Goal: Communication & Community: Connect with others

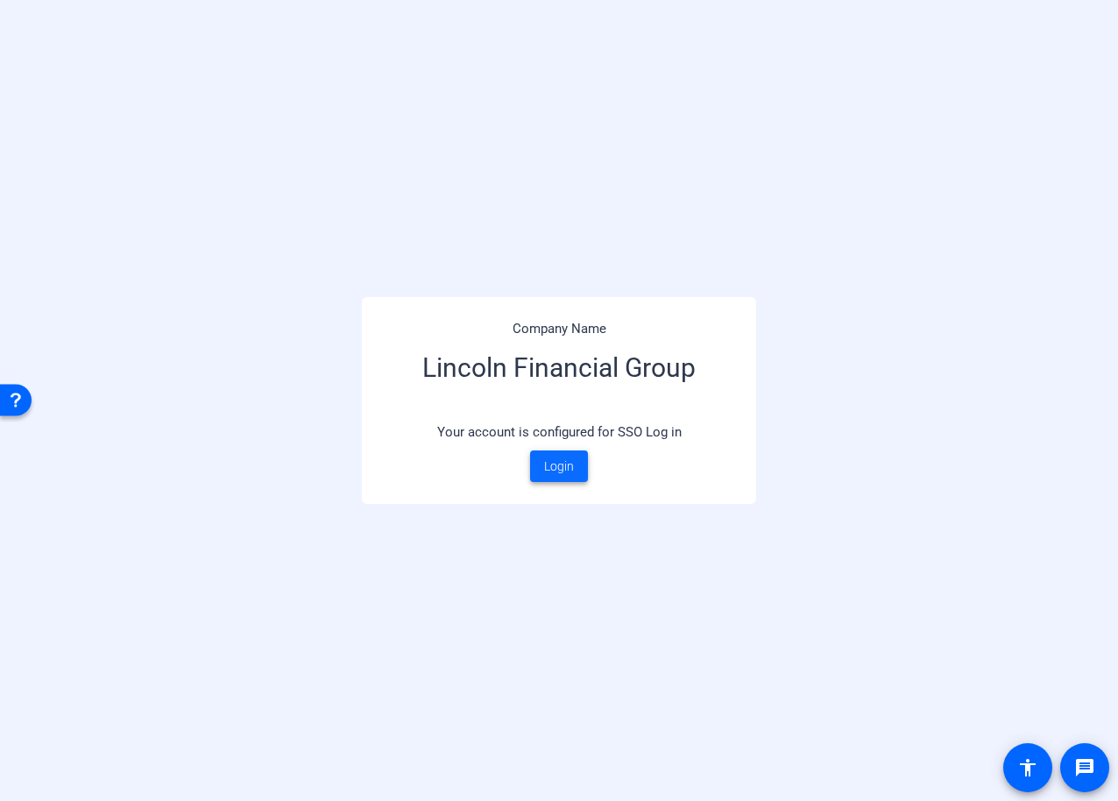
click at [560, 467] on span "Login" at bounding box center [559, 466] width 30 height 18
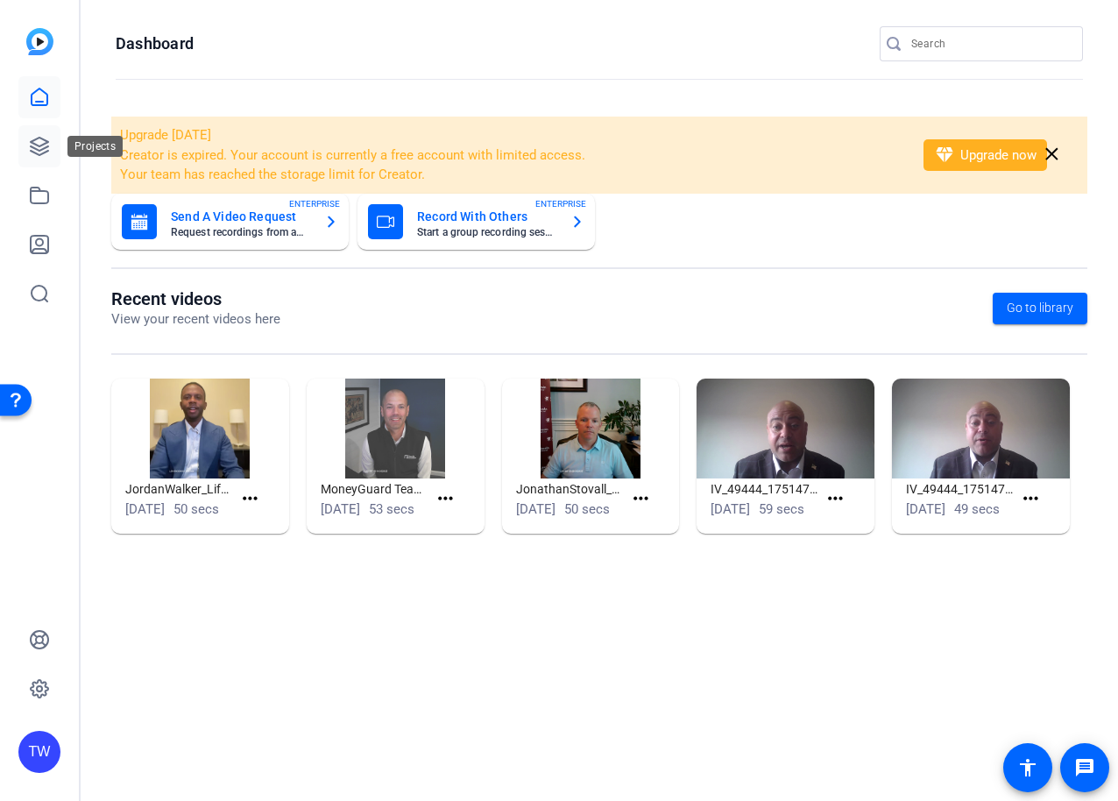
click at [43, 140] on icon at bounding box center [39, 146] width 21 height 21
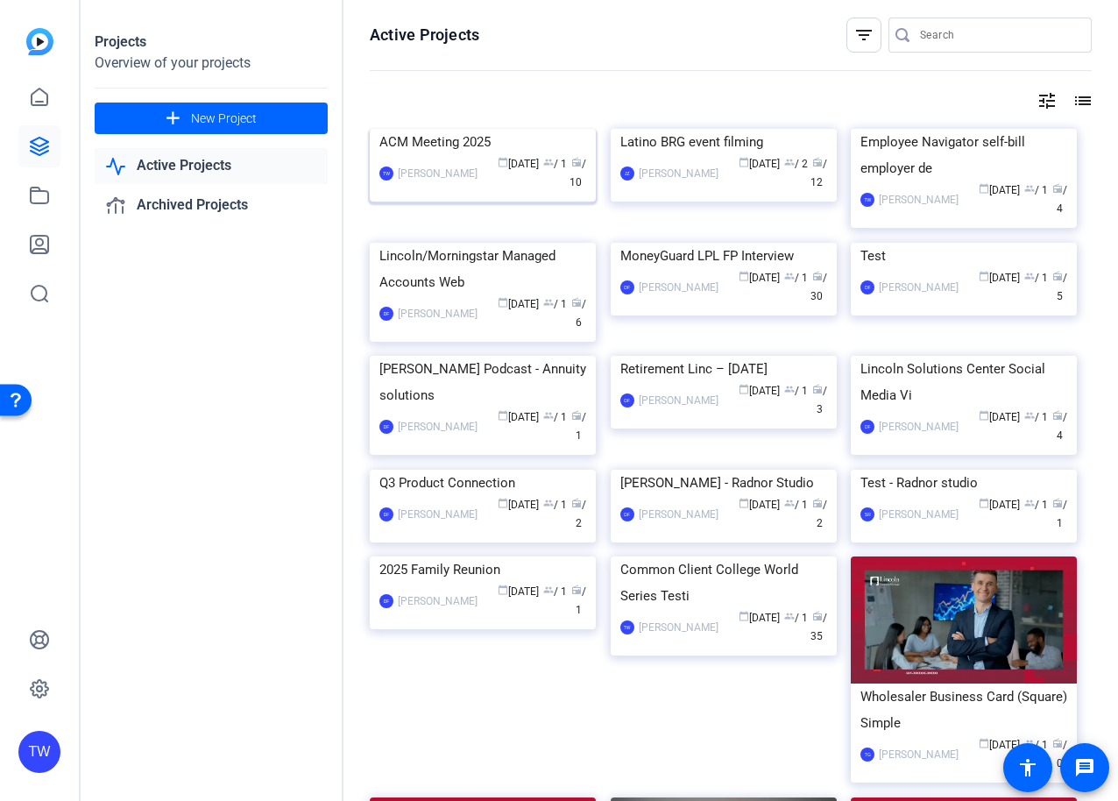
click at [460, 129] on img at bounding box center [483, 129] width 226 height 0
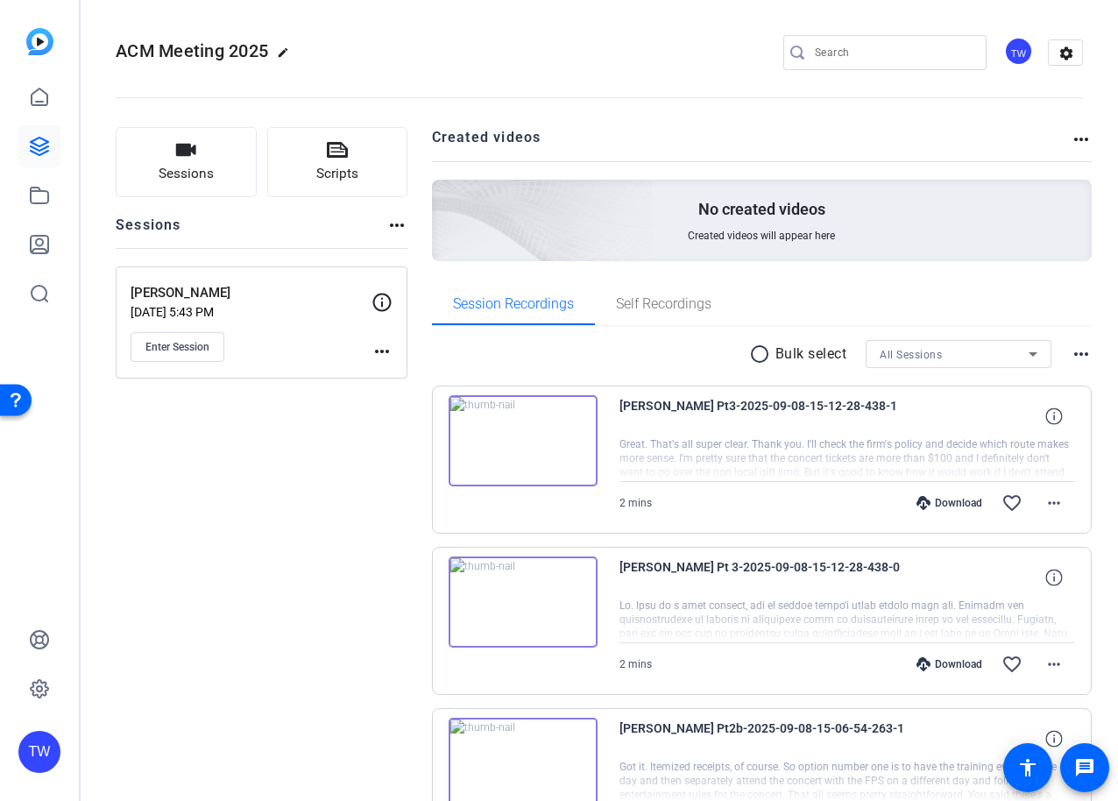
click at [380, 350] on mat-icon "more_horiz" at bounding box center [381, 351] width 21 height 21
click at [286, 433] on div at bounding box center [559, 400] width 1118 height 801
click at [187, 146] on icon "button" at bounding box center [186, 150] width 20 height 12
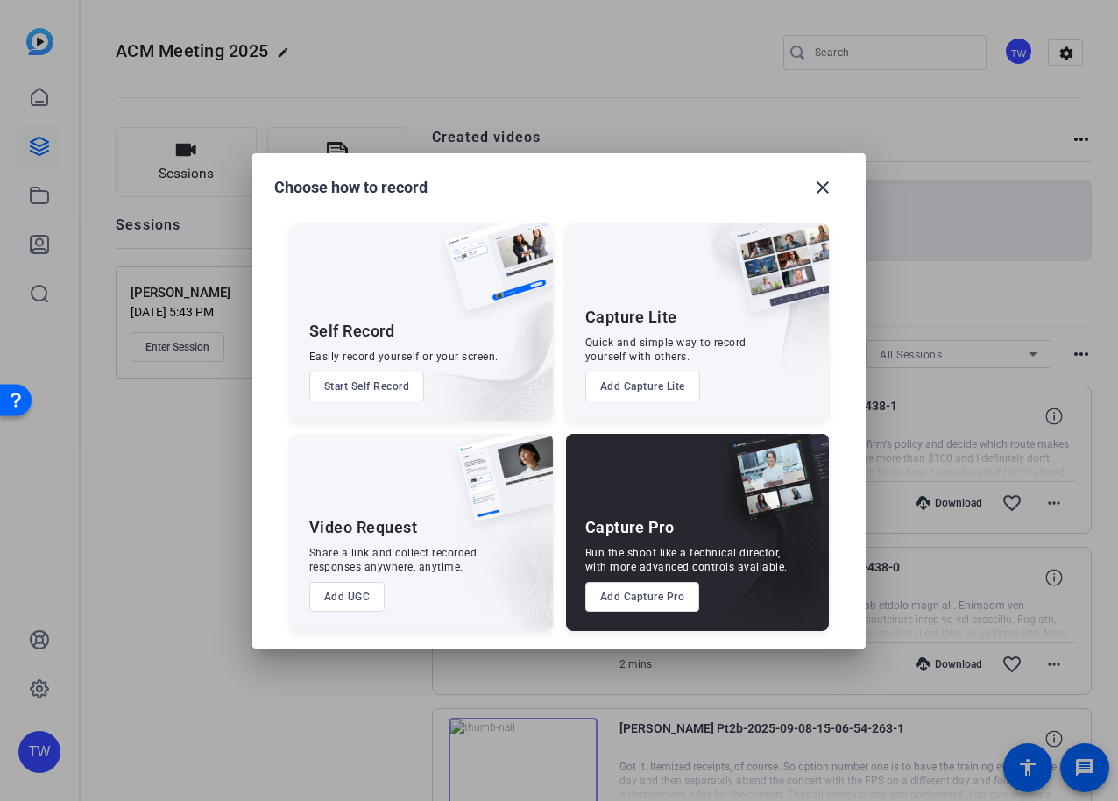
click at [636, 595] on button "Add Capture Pro" at bounding box center [642, 597] width 115 height 30
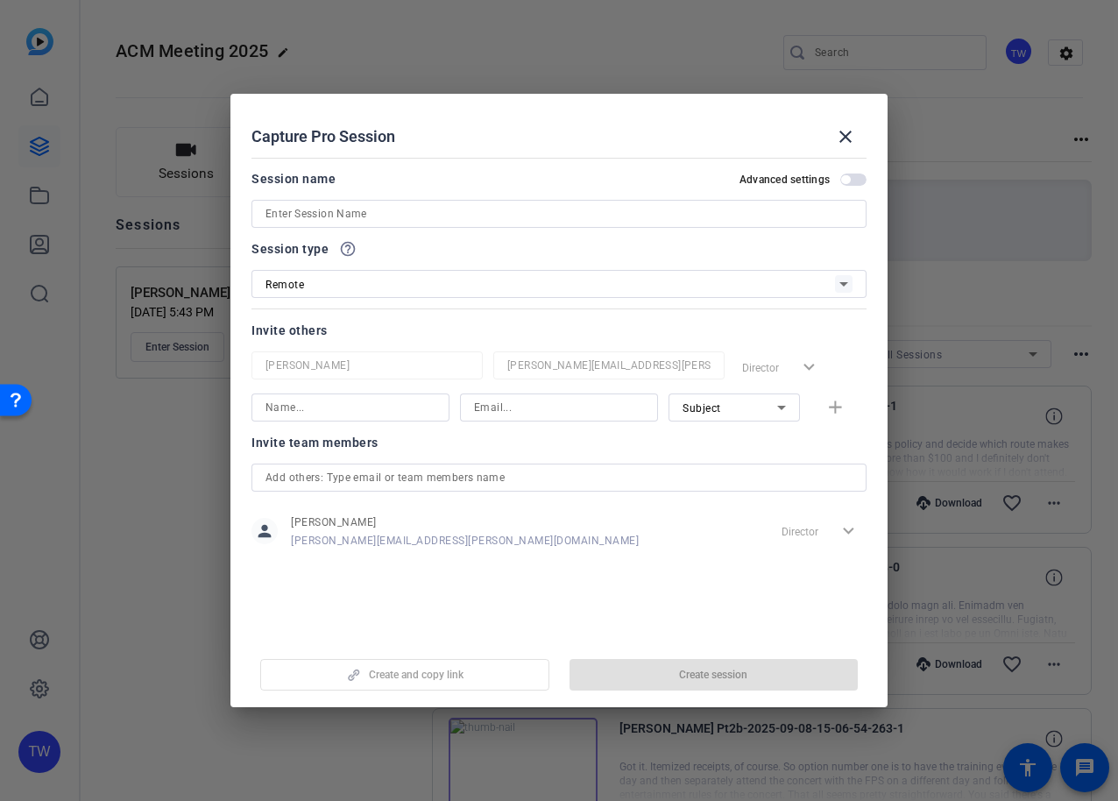
click at [384, 205] on input at bounding box center [558, 213] width 587 height 21
paste input "[PERSON_NAME]"
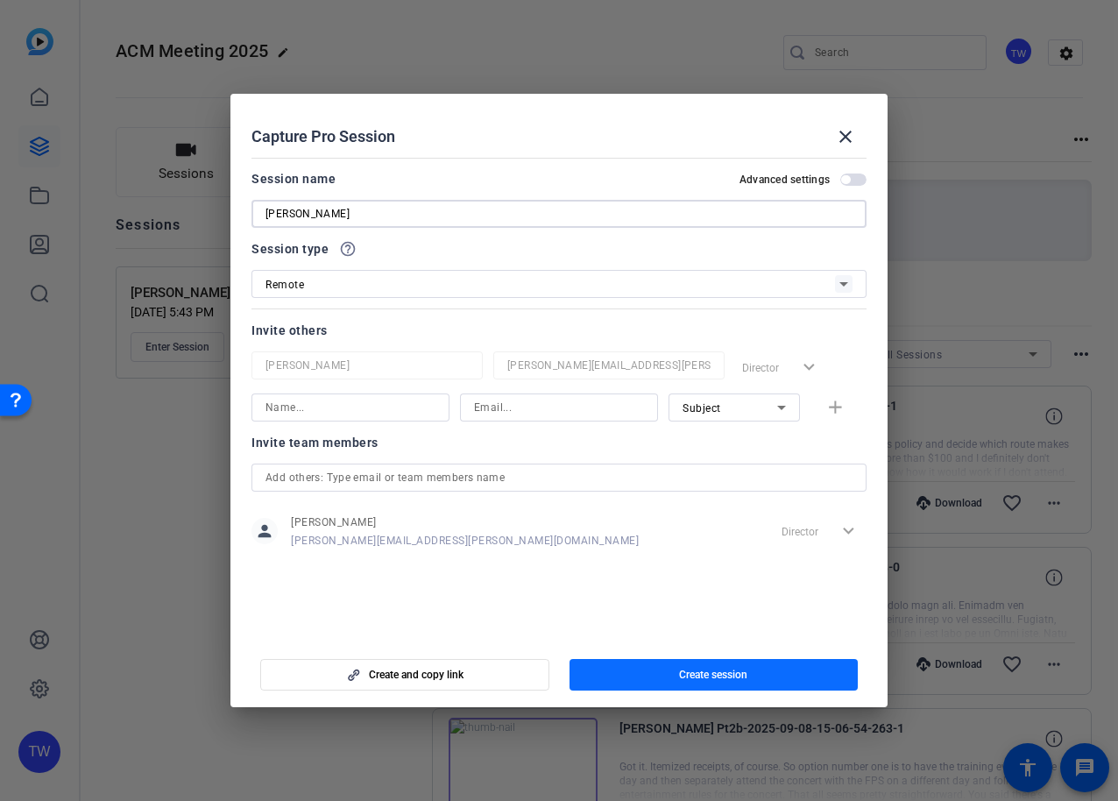
type input "[PERSON_NAME]"
click at [702, 668] on span "Create session" at bounding box center [713, 675] width 68 height 14
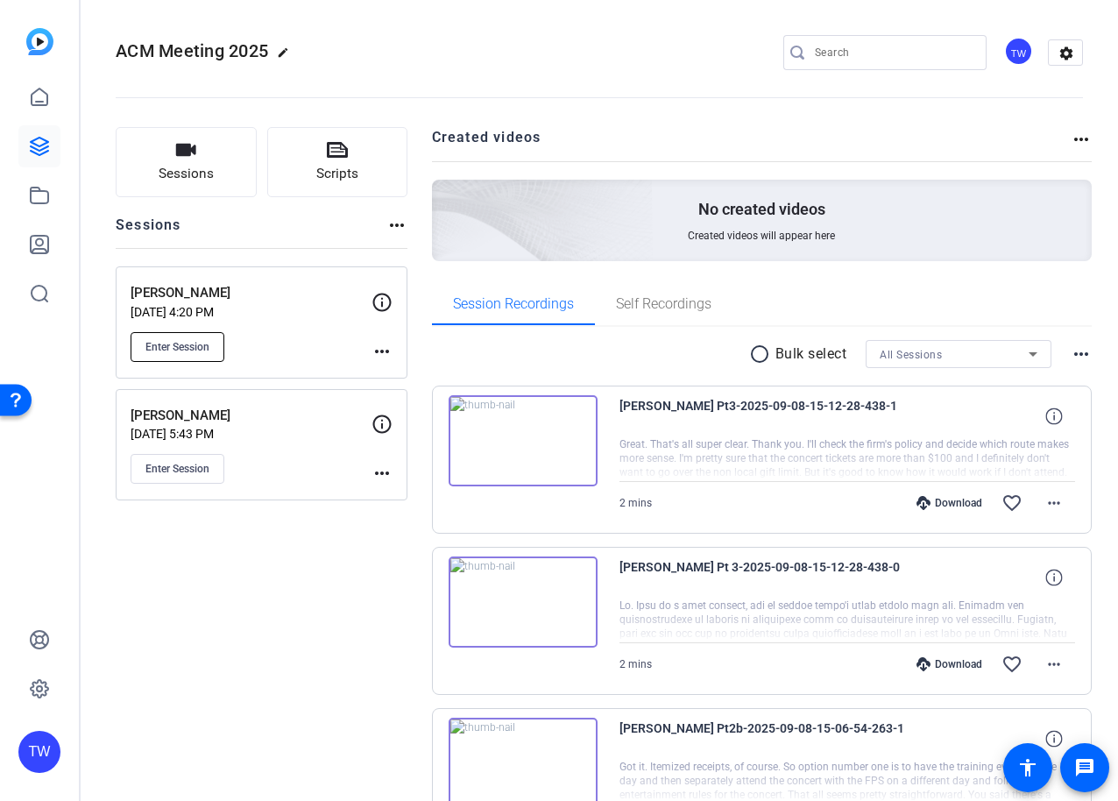
click at [180, 346] on span "Enter Session" at bounding box center [177, 347] width 64 height 14
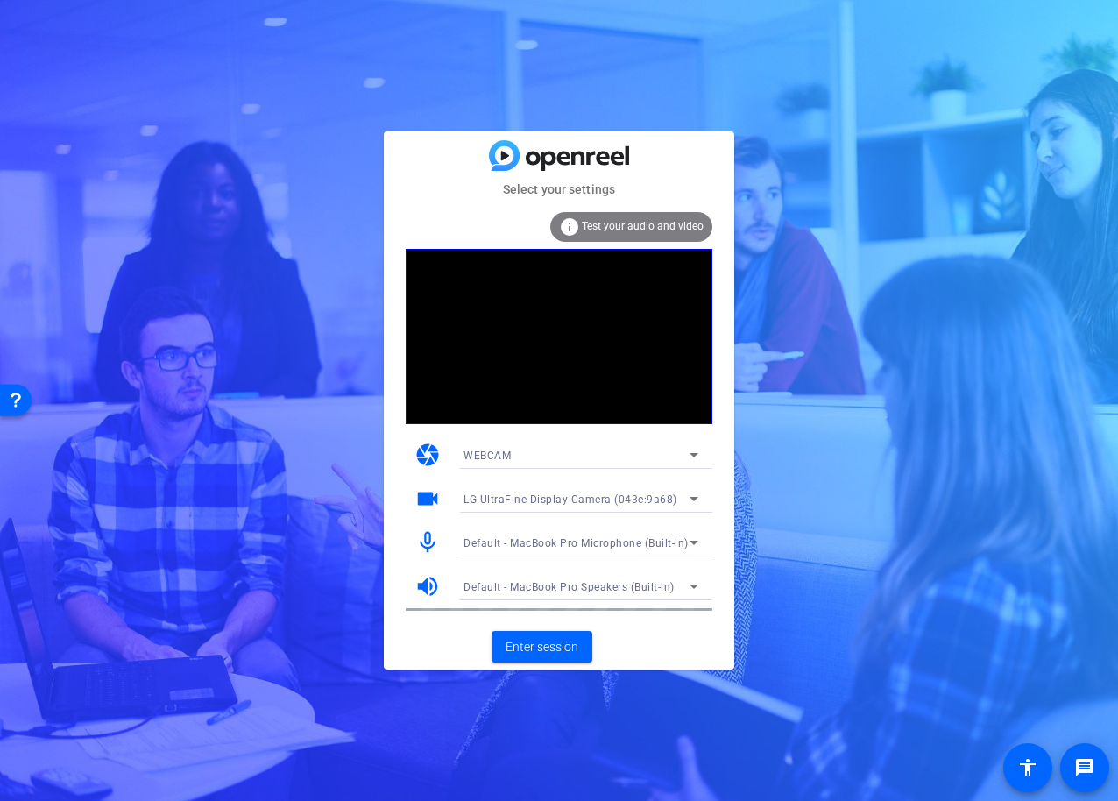
click at [692, 541] on icon at bounding box center [693, 543] width 9 height 4
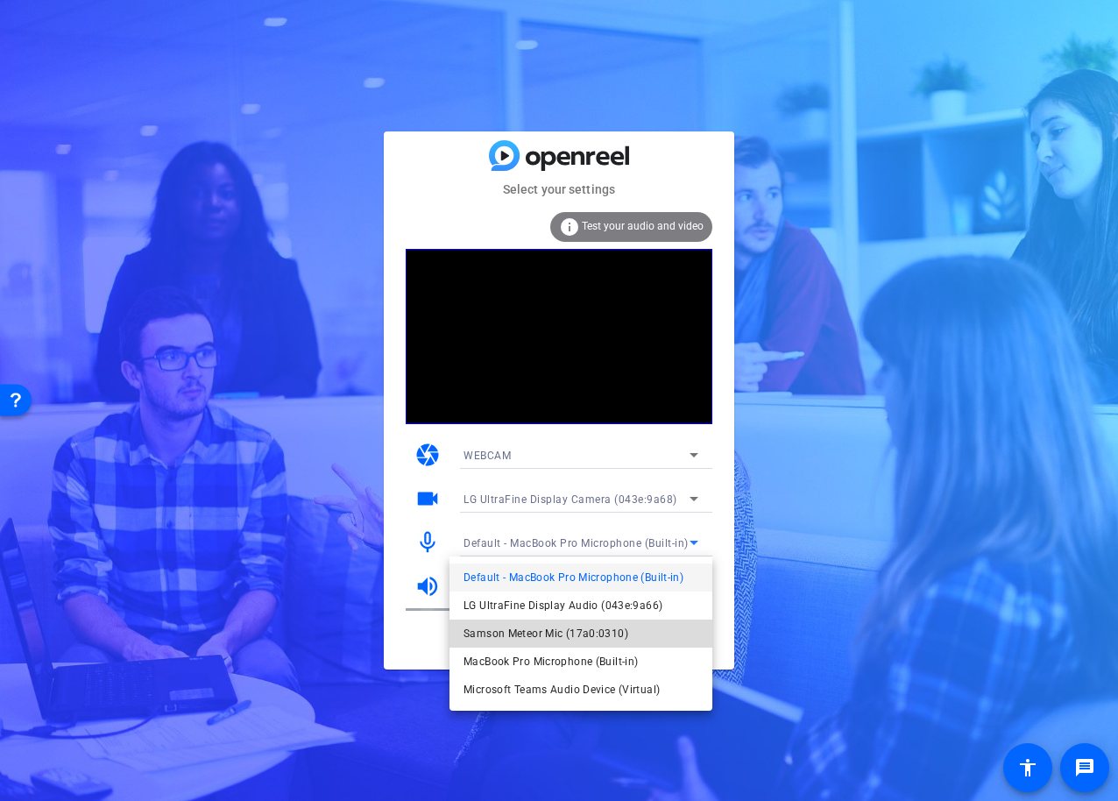
click at [569, 633] on span "Samson Meteor Mic (17a0:0310)" at bounding box center [545, 633] width 165 height 21
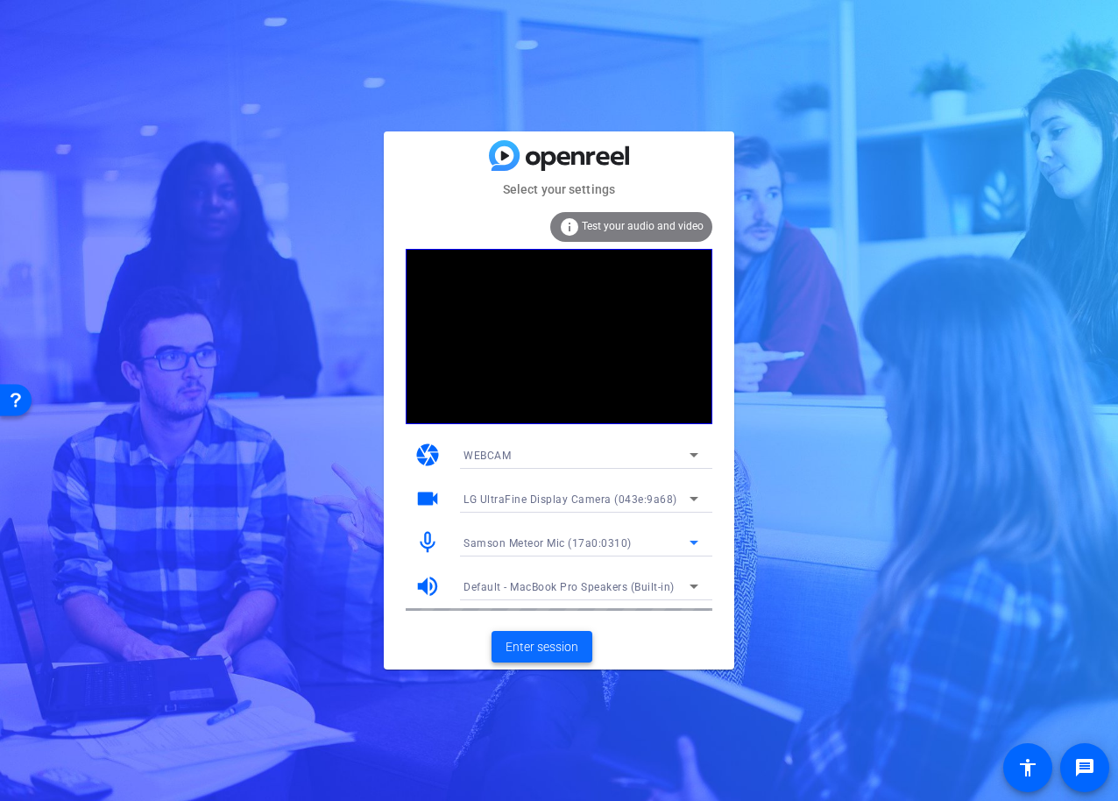
click at [534, 647] on span "Enter session" at bounding box center [542, 647] width 73 height 18
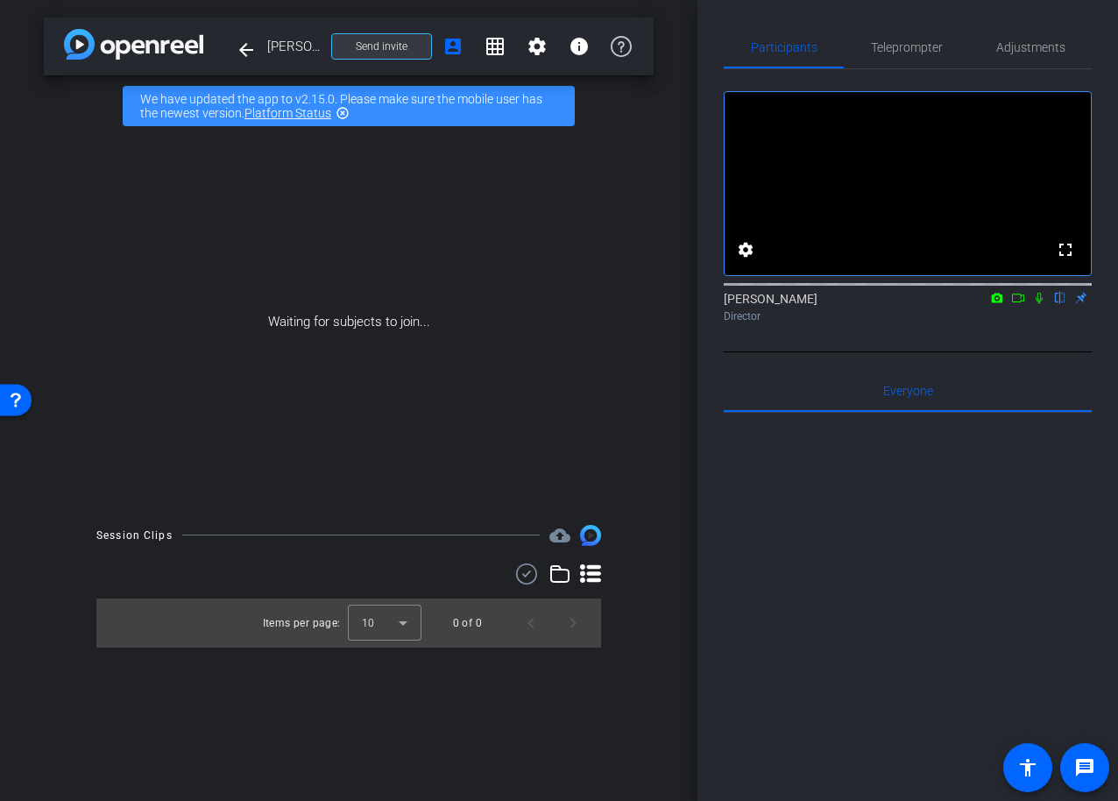
click at [389, 47] on span "Send invite" at bounding box center [382, 46] width 52 height 14
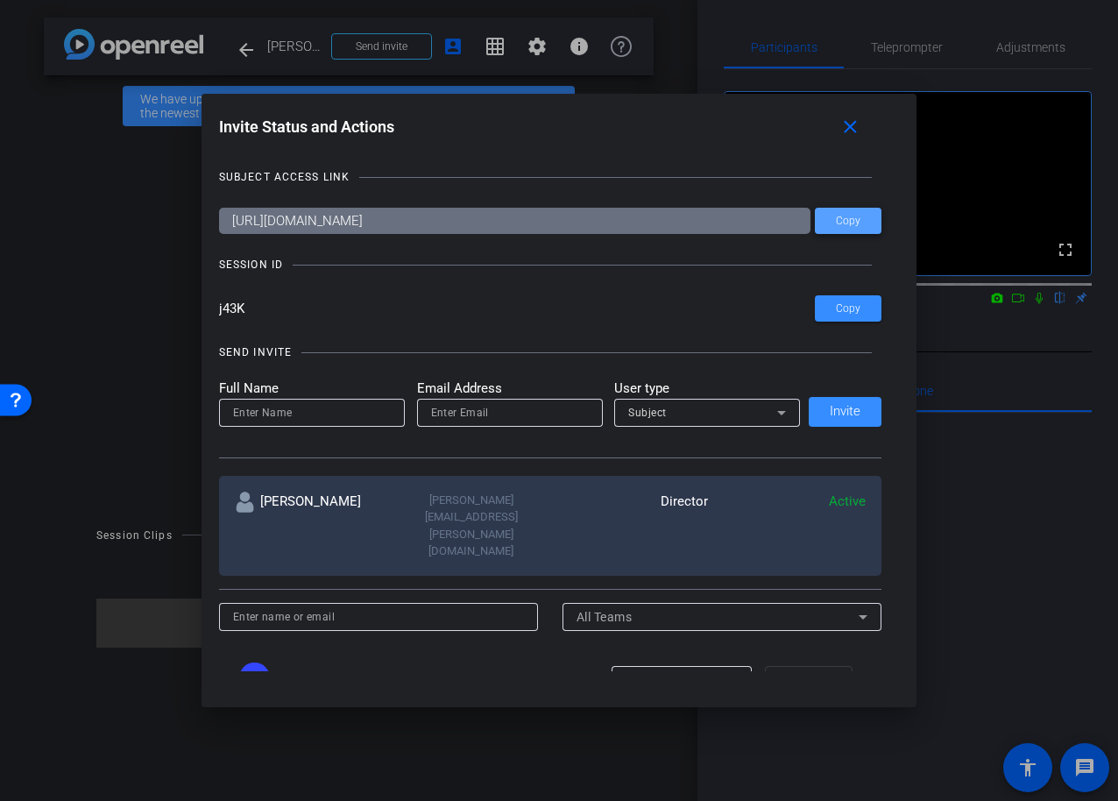
click at [849, 219] on span "Copy" at bounding box center [848, 221] width 25 height 13
click at [849, 309] on span "Copy" at bounding box center [848, 308] width 25 height 13
click at [333, 414] on input at bounding box center [312, 412] width 158 height 21
type input "die"
click at [499, 415] on input "email" at bounding box center [510, 412] width 158 height 21
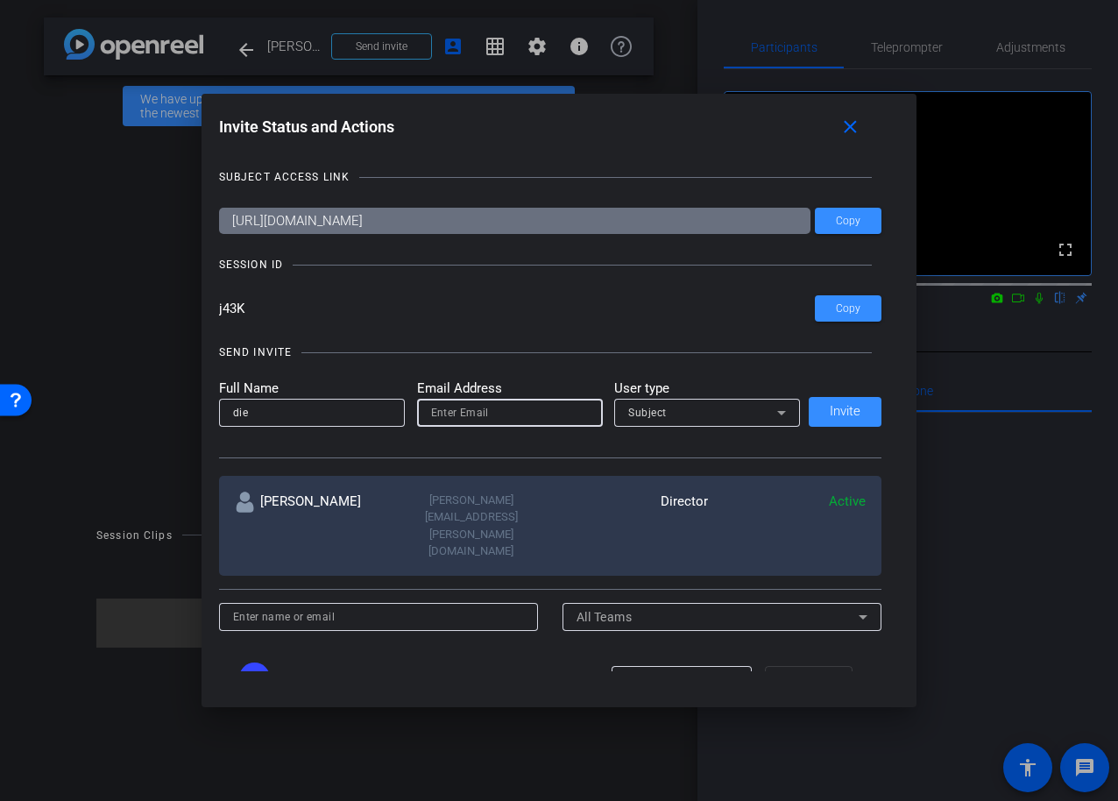
paste input "[EMAIL_ADDRESS][PERSON_NAME][DOMAIN_NAME]"
type input "[EMAIL_ADDRESS][PERSON_NAME][DOMAIN_NAME]"
paste input "[EMAIL_ADDRESS][PERSON_NAME][DOMAIN_NAME]"
drag, startPoint x: 266, startPoint y: 412, endPoint x: 292, endPoint y: 407, distance: 25.8
click at [266, 412] on input "noah.diehm" at bounding box center [312, 412] width 158 height 21
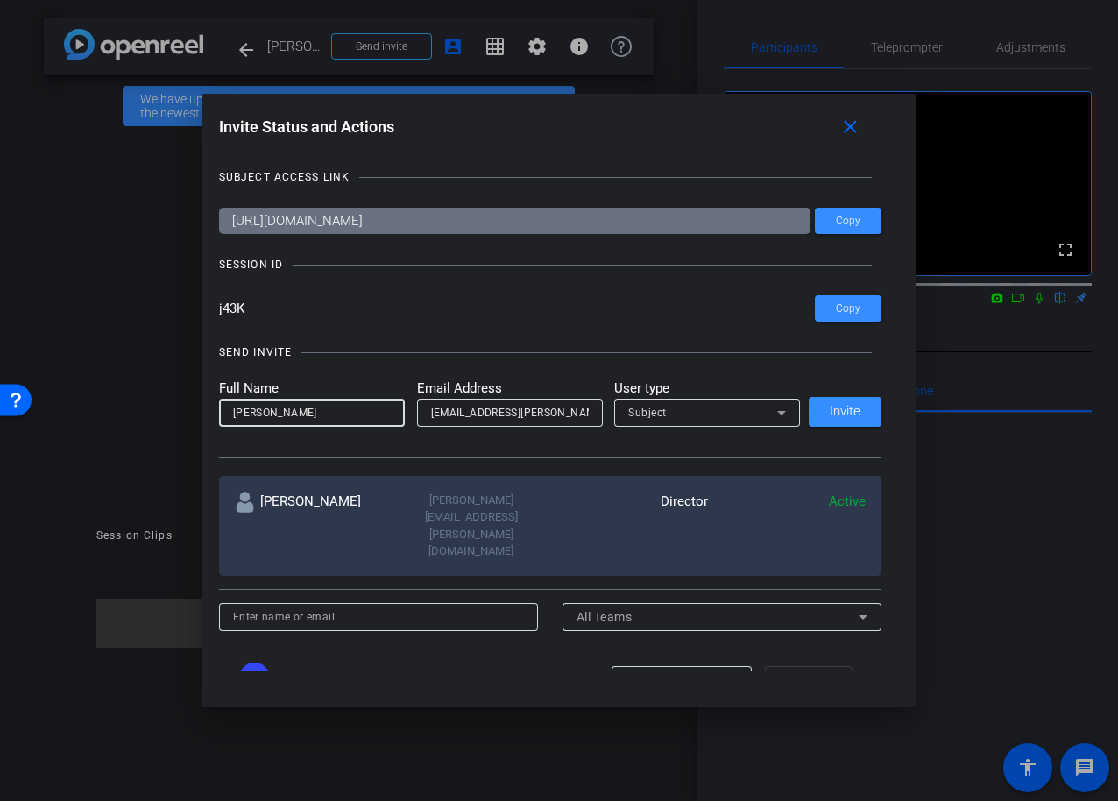
drag, startPoint x: 232, startPoint y: 413, endPoint x: 244, endPoint y: 413, distance: 11.4
click at [236, 413] on input "noah Diehm" at bounding box center [312, 412] width 158 height 21
drag, startPoint x: 241, startPoint y: 414, endPoint x: 250, endPoint y: 410, distance: 9.4
click at [244, 413] on input "noah Diehm" at bounding box center [312, 412] width 158 height 21
click at [237, 414] on input "noah Diehm" at bounding box center [312, 412] width 158 height 21
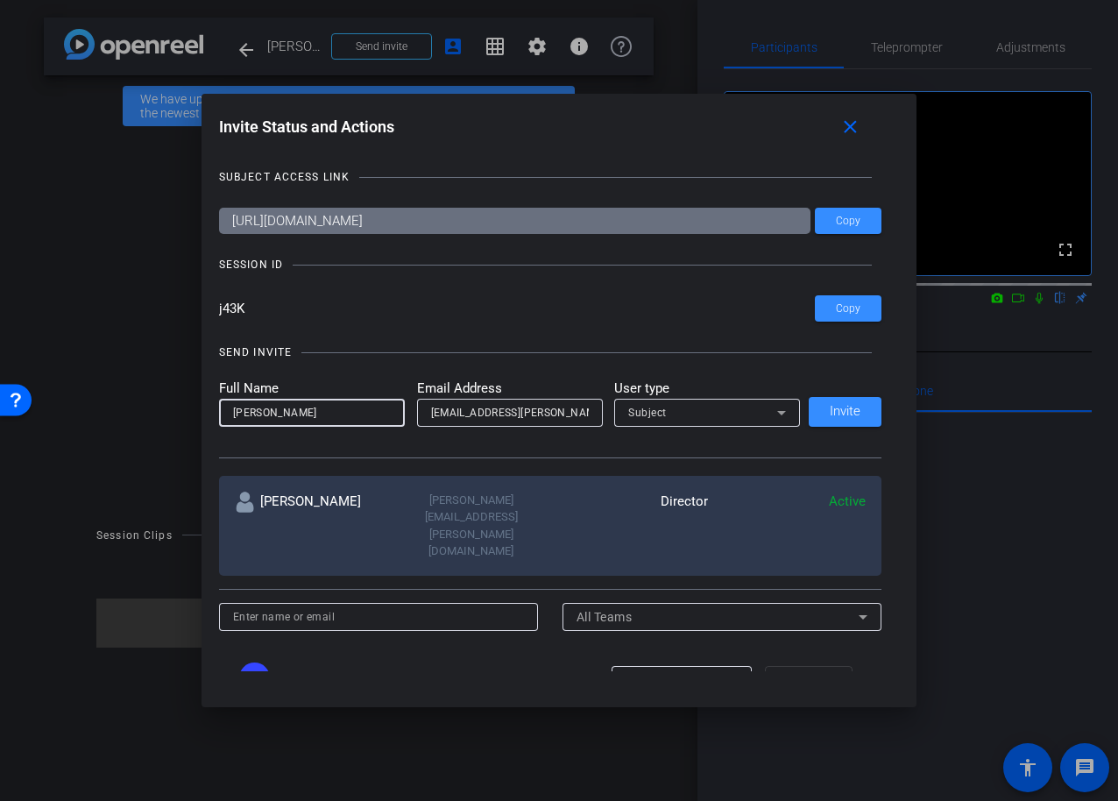
type input "[PERSON_NAME]"
click at [782, 409] on icon at bounding box center [781, 412] width 21 height 21
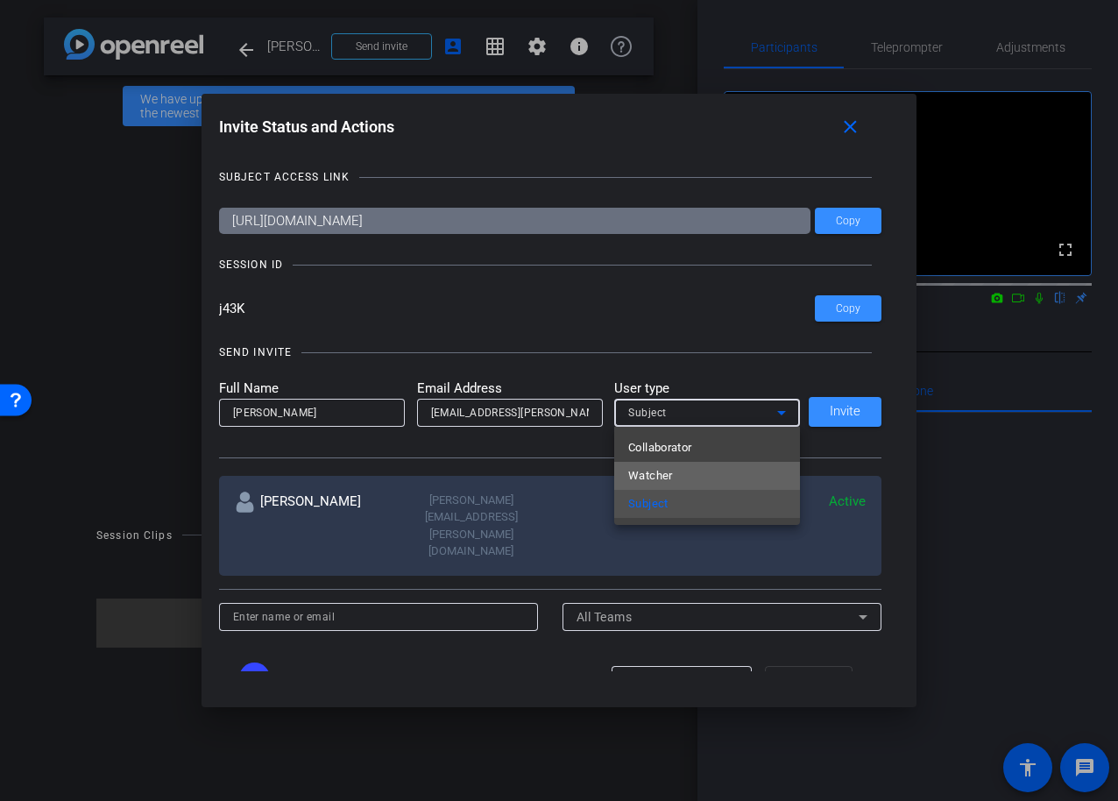
click at [660, 474] on span "Watcher" at bounding box center [650, 475] width 45 height 21
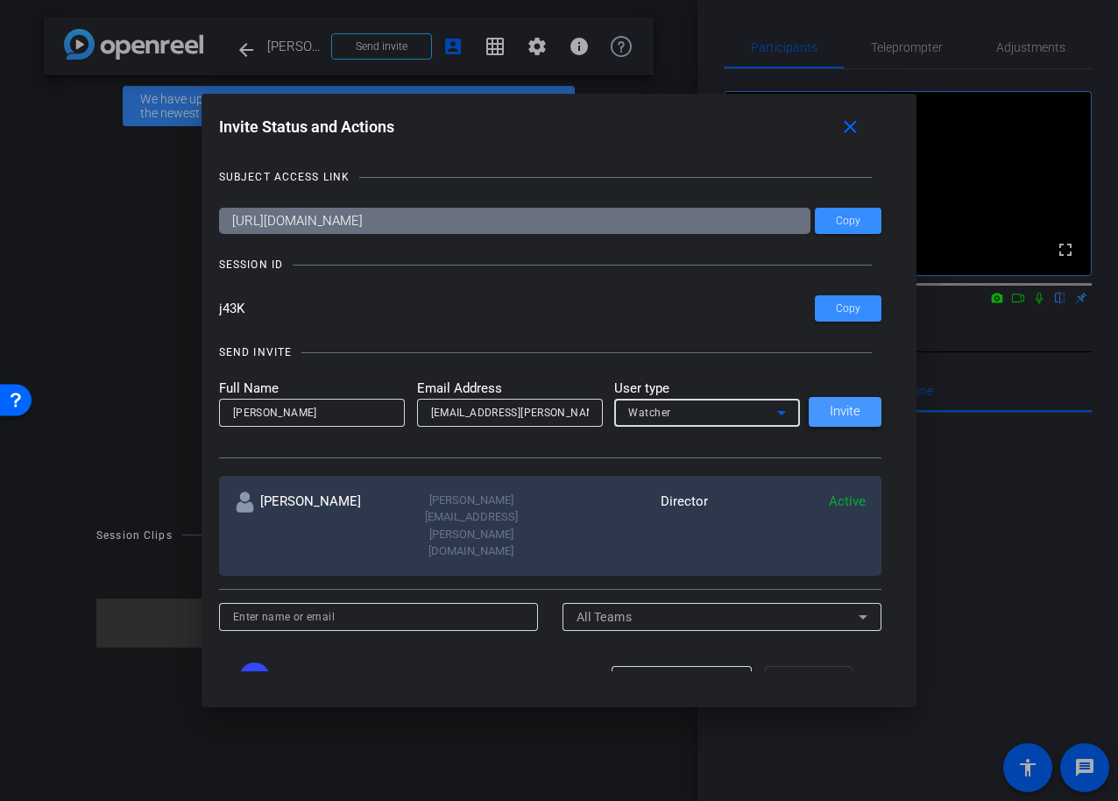
click at [846, 413] on span "Invite" at bounding box center [845, 411] width 31 height 13
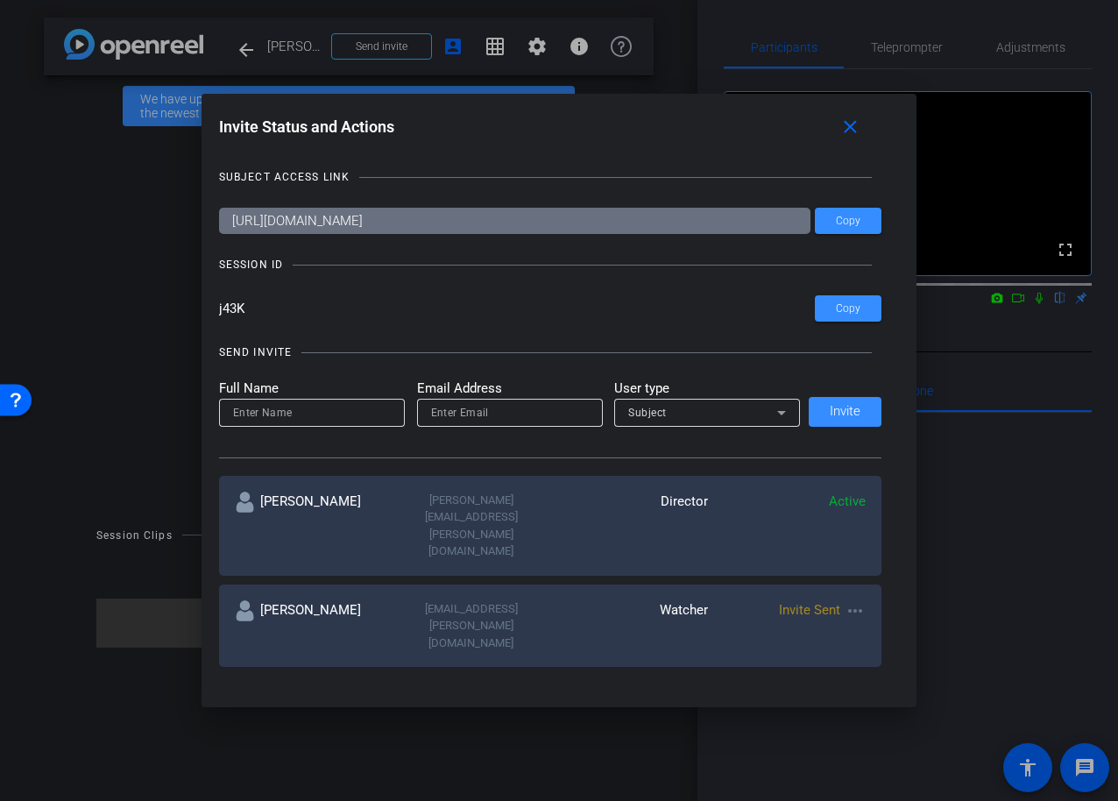
click at [462, 413] on input "email" at bounding box center [510, 412] width 158 height 21
paste input "[PERSON_NAME][EMAIL_ADDRESS][PERSON_NAME][DOMAIN_NAME]"
type input "[PERSON_NAME][EMAIL_ADDRESS][PERSON_NAME][DOMAIN_NAME]"
drag, startPoint x: 297, startPoint y: 411, endPoint x: 236, endPoint y: 419, distance: 61.8
click at [236, 419] on input at bounding box center [312, 412] width 158 height 21
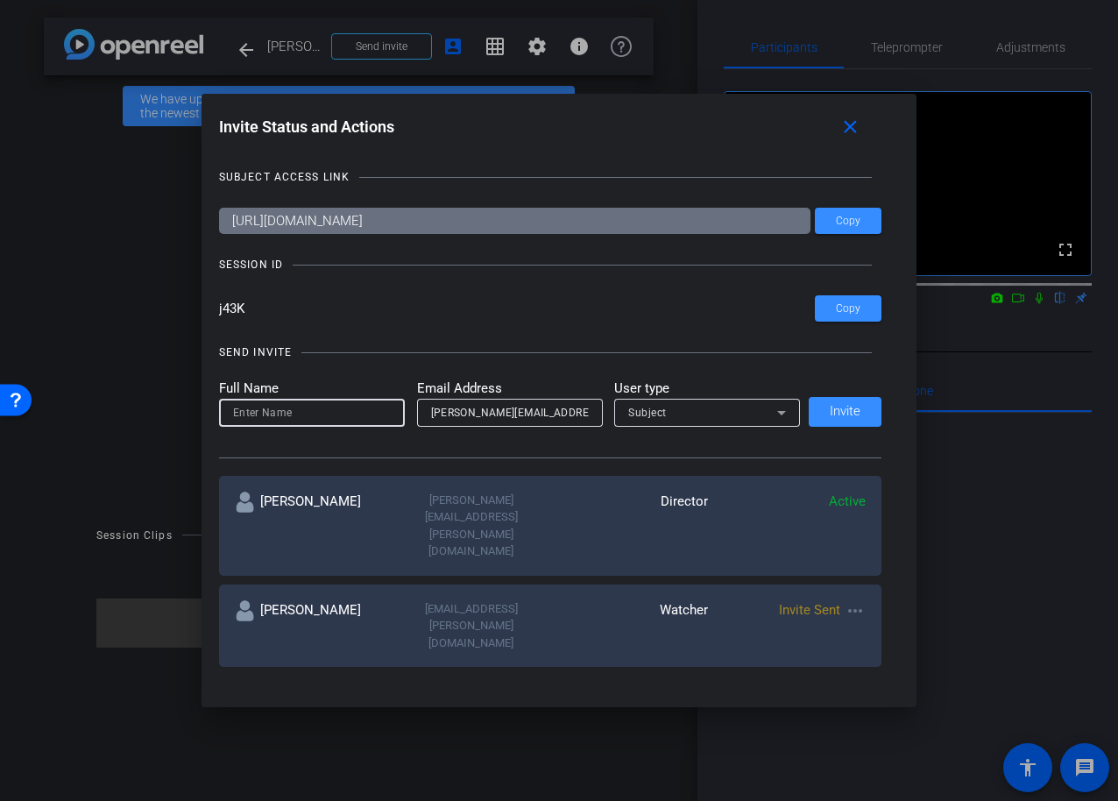
paste input "[PERSON_NAME][EMAIL_ADDRESS][PERSON_NAME][DOMAIN_NAME]"
click at [273, 407] on input "Steven.Hamilton" at bounding box center [312, 412] width 158 height 21
click at [269, 412] on input "Steven.Hamilton" at bounding box center [312, 412] width 158 height 21
type input "[PERSON_NAME]"
click at [781, 408] on icon at bounding box center [781, 412] width 21 height 21
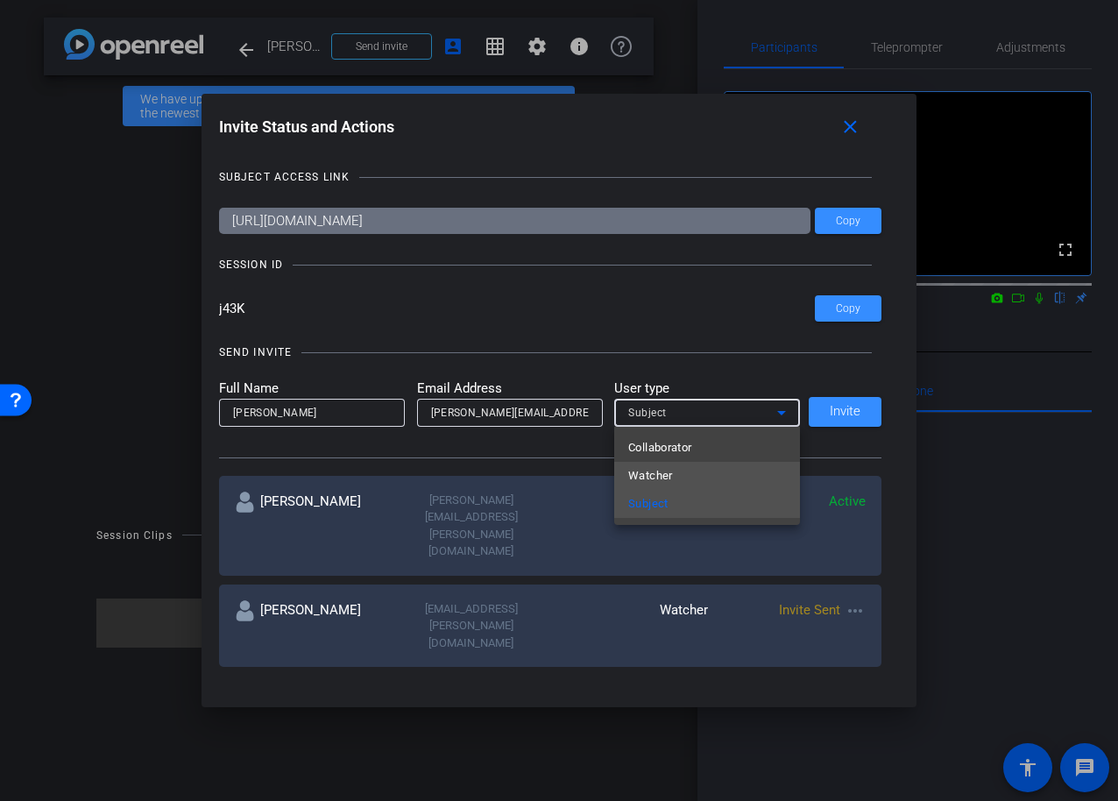
click at [661, 475] on span "Watcher" at bounding box center [650, 475] width 45 height 21
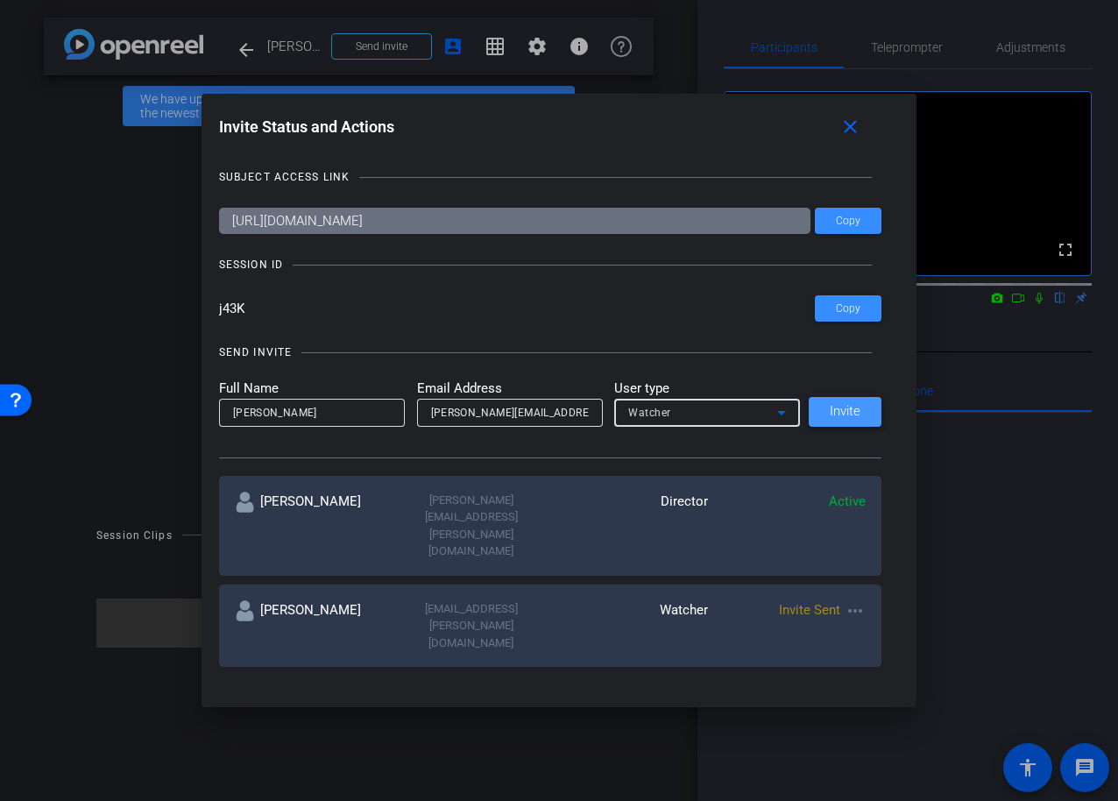
click at [841, 410] on span "Invite" at bounding box center [845, 411] width 31 height 13
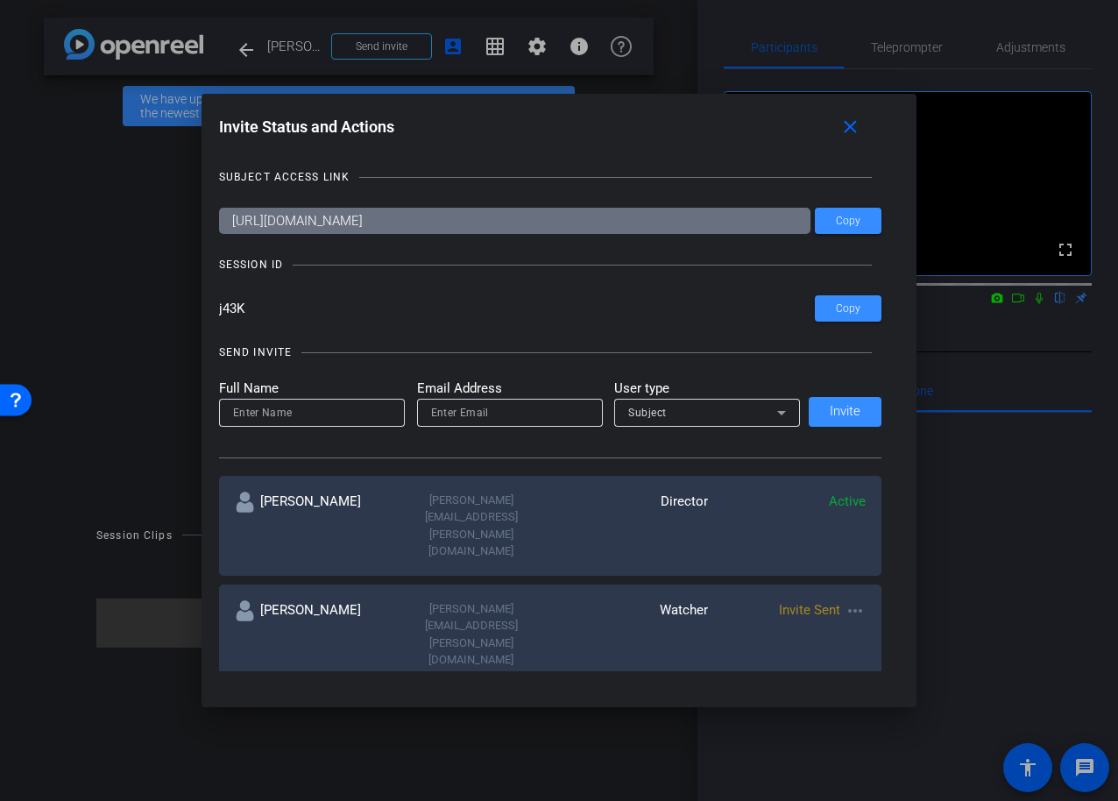
click at [533, 415] on input "email" at bounding box center [510, 412] width 158 height 21
paste input "[PERSON_NAME][EMAIL_ADDRESS][PERSON_NAME][DOMAIN_NAME]"
type input "[PERSON_NAME][EMAIL_ADDRESS][PERSON_NAME][DOMAIN_NAME]"
click at [308, 414] on input at bounding box center [312, 412] width 158 height 21
paste input "[PERSON_NAME][EMAIL_ADDRESS][PERSON_NAME][DOMAIN_NAME]"
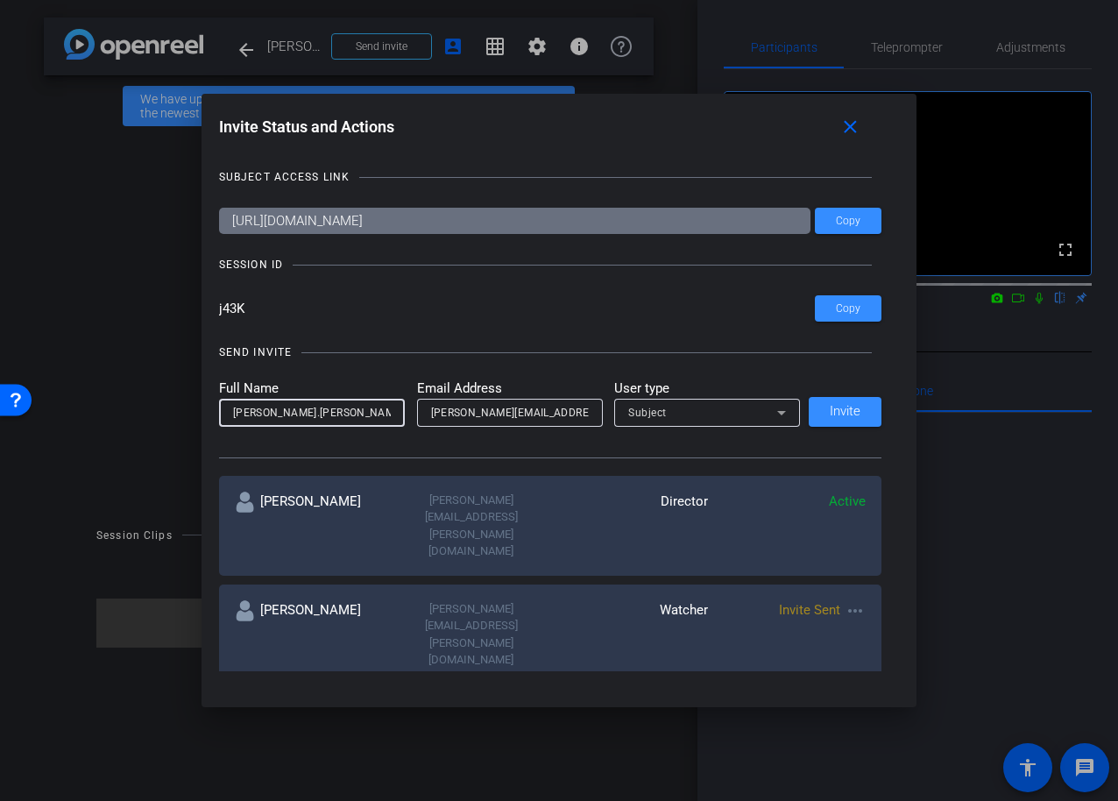
click at [290, 407] on input "stephanie.gallaher" at bounding box center [312, 412] width 158 height 21
type input "[PERSON_NAME]"
click at [780, 410] on icon at bounding box center [781, 412] width 21 height 21
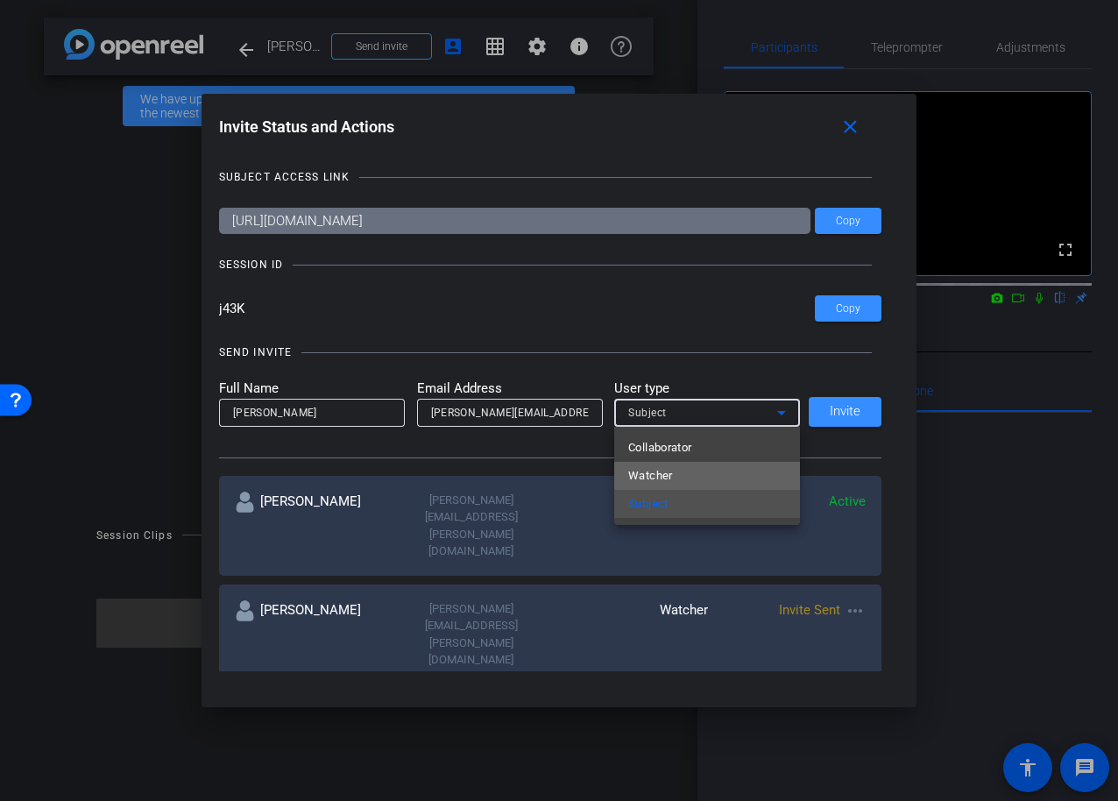
click at [703, 477] on mat-option "Watcher" at bounding box center [707, 476] width 186 height 28
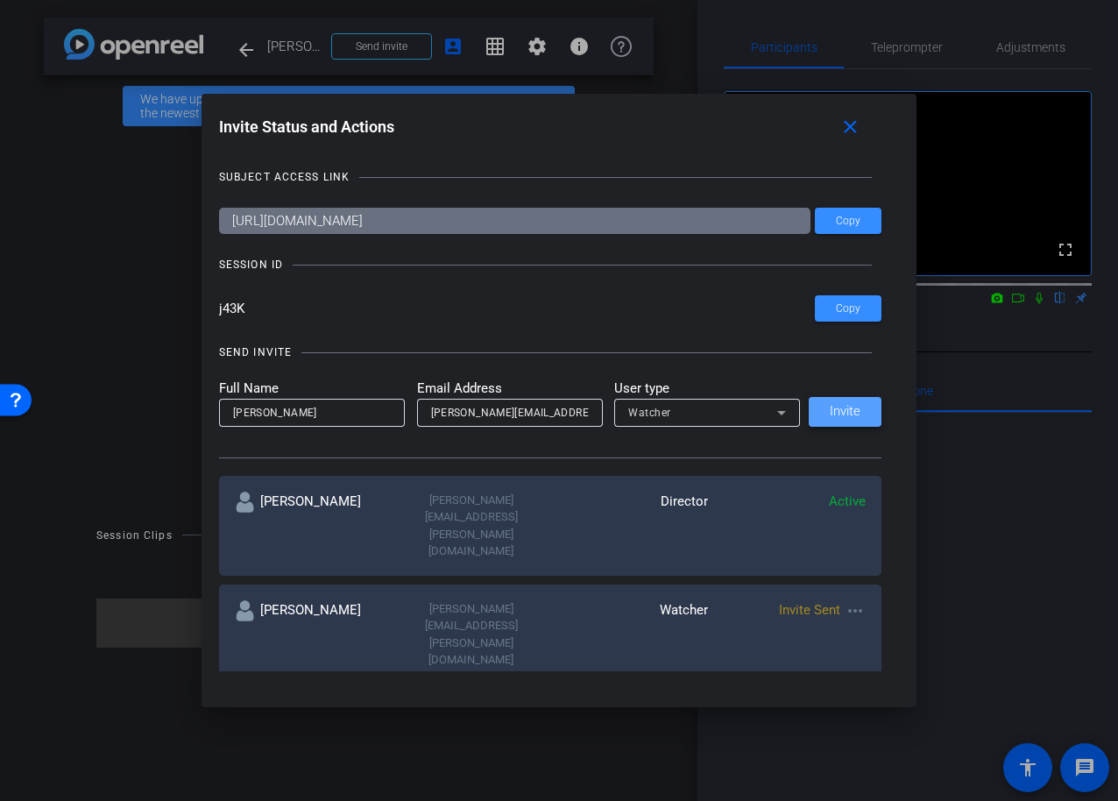
click at [844, 410] on span "Invite" at bounding box center [845, 411] width 31 height 13
click at [853, 129] on mat-icon "close" at bounding box center [850, 128] width 22 height 22
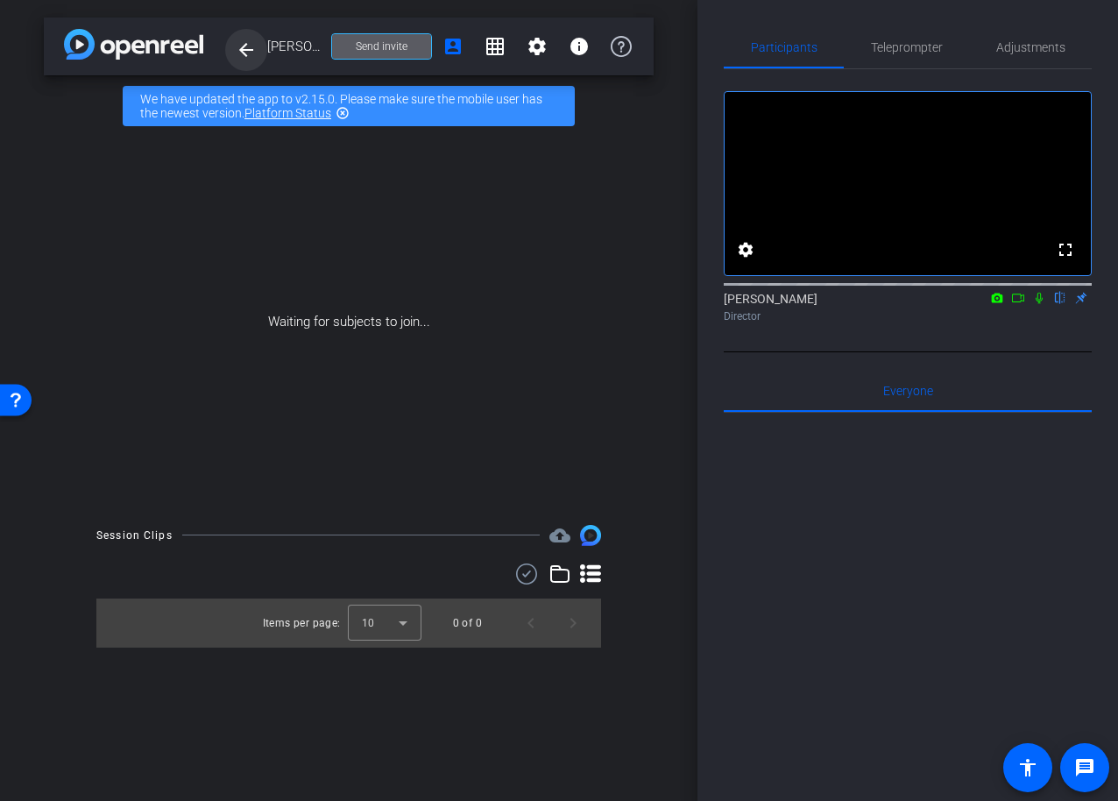
click at [246, 49] on mat-icon "arrow_back" at bounding box center [246, 49] width 21 height 21
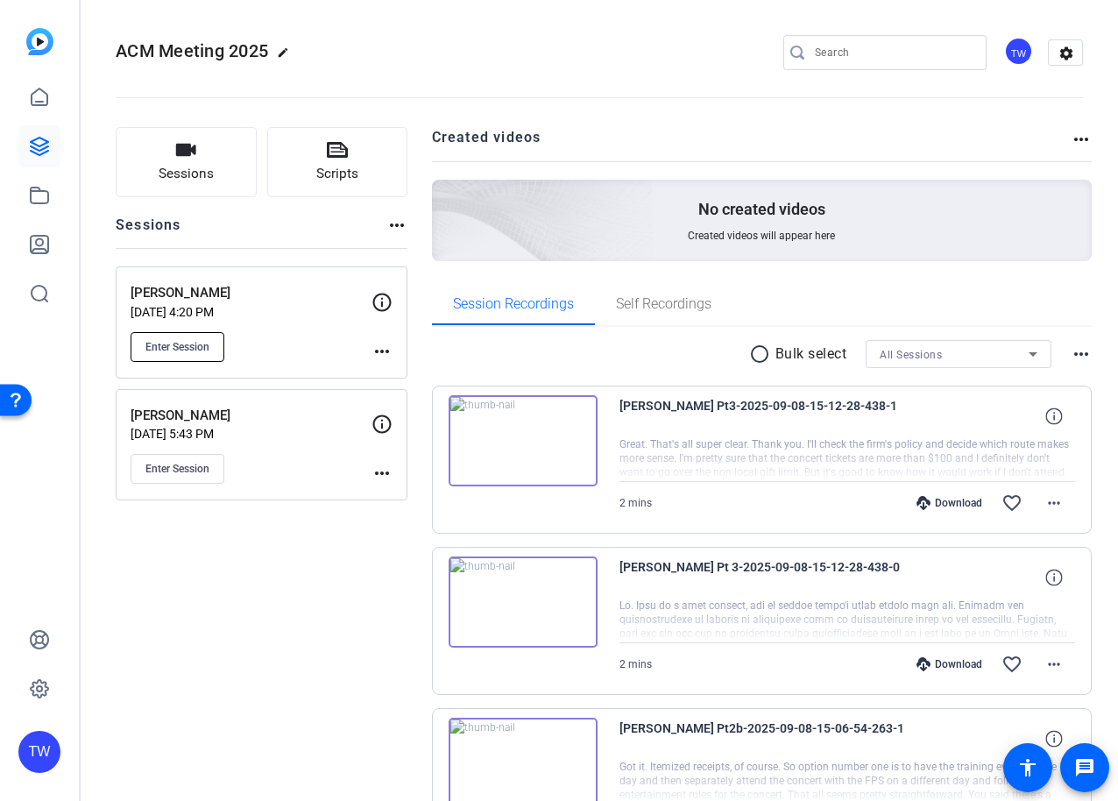
click at [189, 347] on span "Enter Session" at bounding box center [177, 347] width 64 height 14
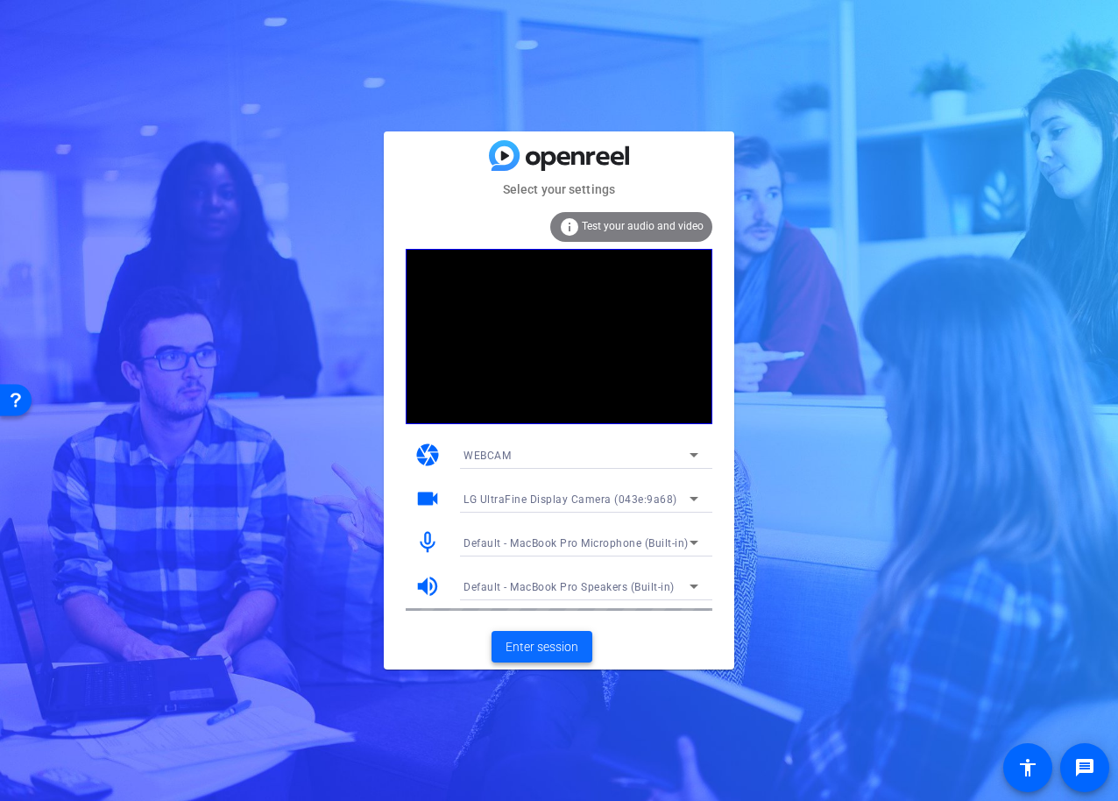
click at [544, 648] on span "Enter session" at bounding box center [542, 647] width 73 height 18
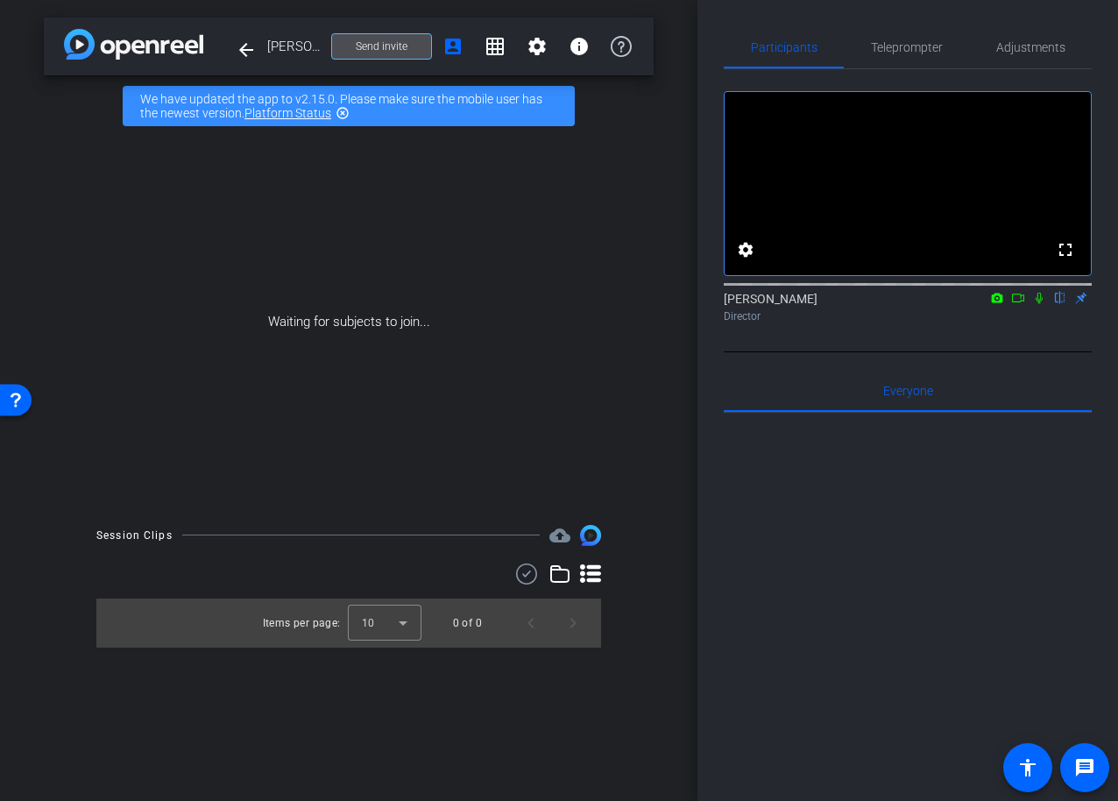
click at [378, 46] on span "Send invite" at bounding box center [382, 46] width 52 height 14
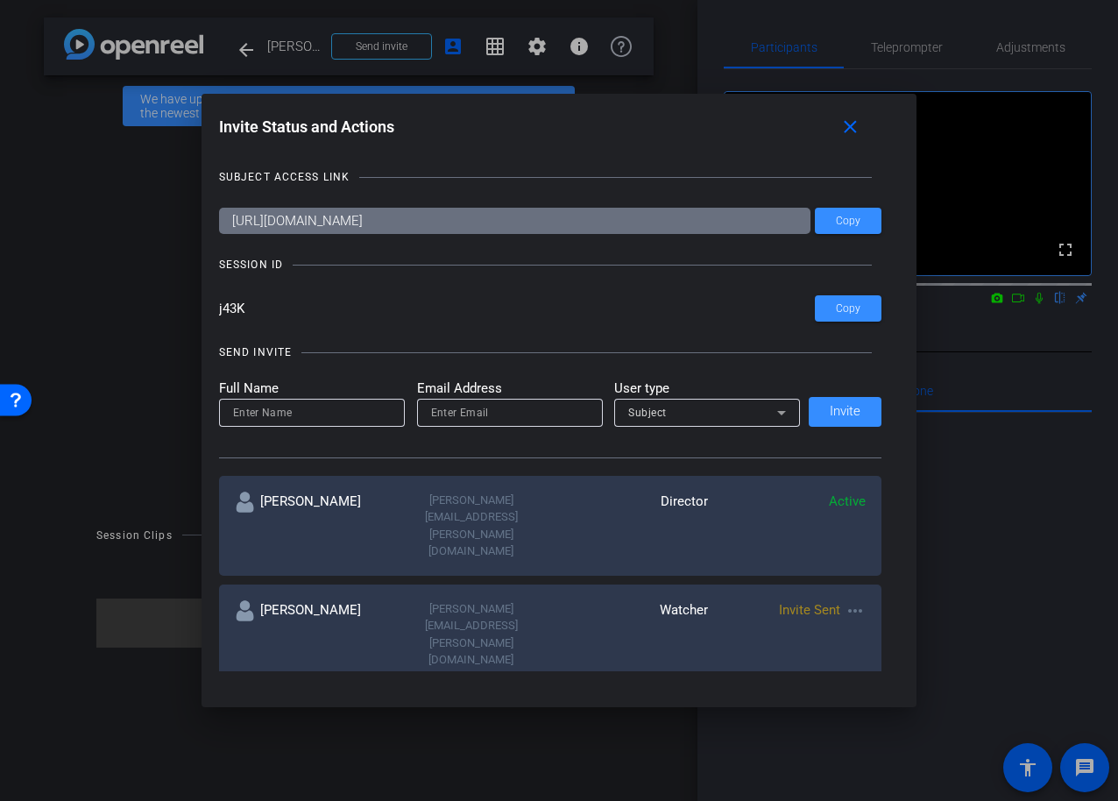
click at [856, 709] on mat-icon "more_horiz" at bounding box center [855, 719] width 21 height 21
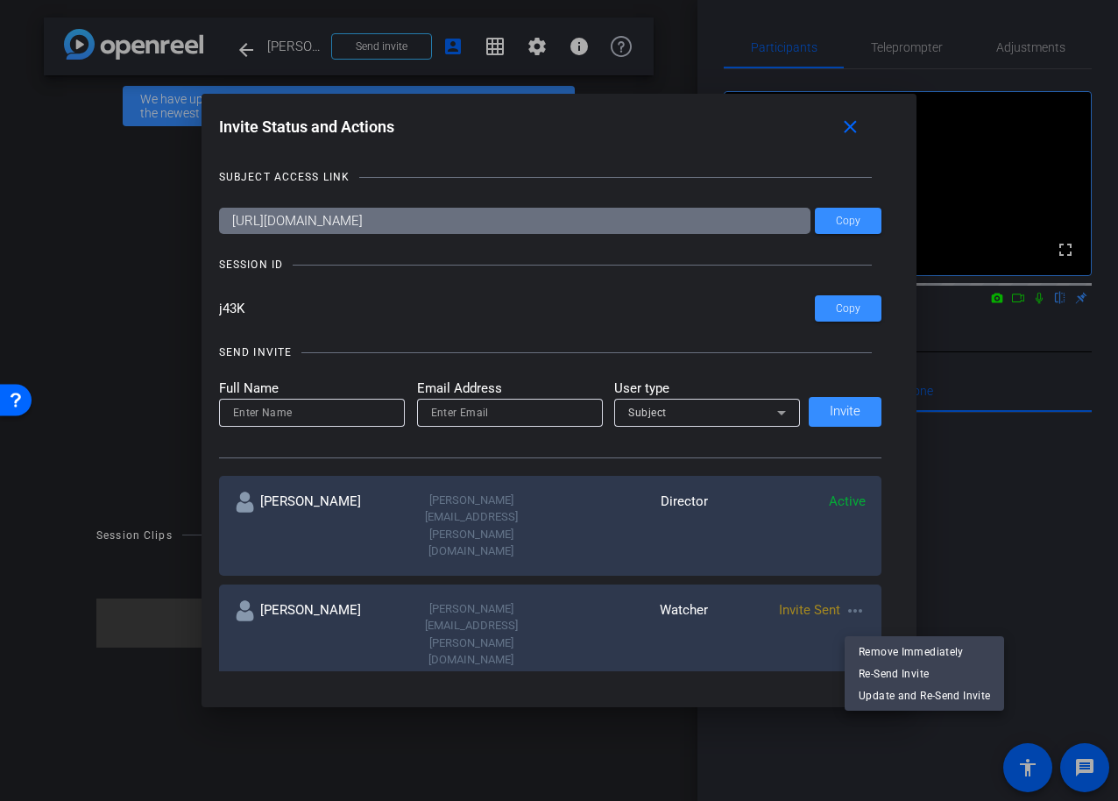
click at [893, 623] on div at bounding box center [559, 400] width 1118 height 801
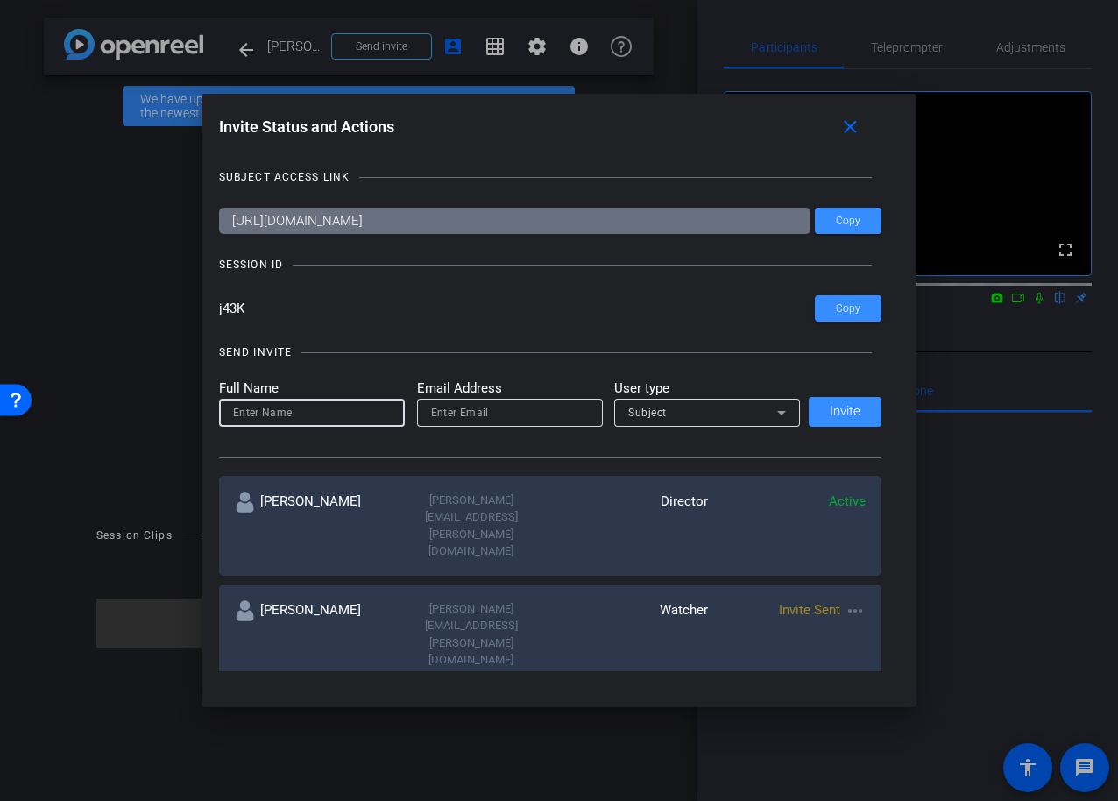
click at [310, 416] on input at bounding box center [312, 412] width 158 height 21
click at [845, 125] on mat-icon "close" at bounding box center [850, 128] width 22 height 22
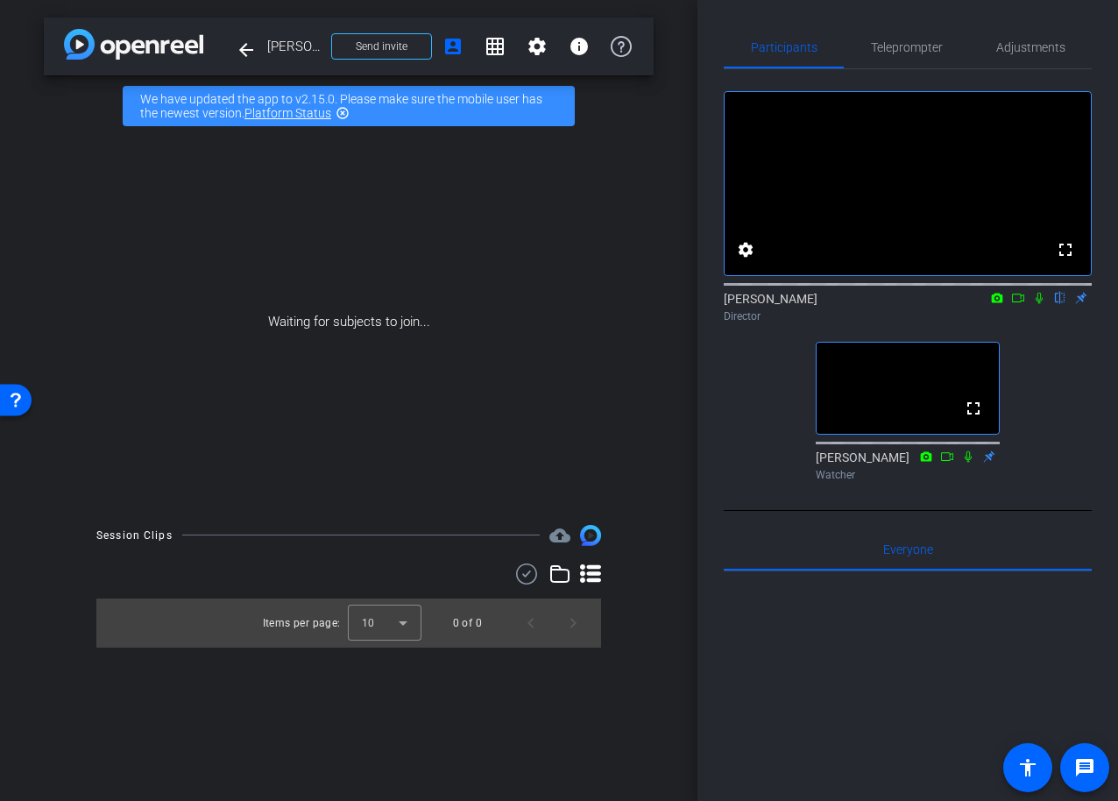
click at [1044, 433] on div "fullscreen settings [PERSON_NAME] flip Director fullscreen [PERSON_NAME] Watcher" at bounding box center [908, 278] width 368 height 419
click at [948, 463] on icon at bounding box center [947, 456] width 14 height 12
click at [973, 419] on mat-icon "fullscreen" at bounding box center [973, 408] width 21 height 21
click at [989, 463] on icon at bounding box center [989, 456] width 14 height 12
click at [987, 461] on icon at bounding box center [989, 454] width 11 height 11
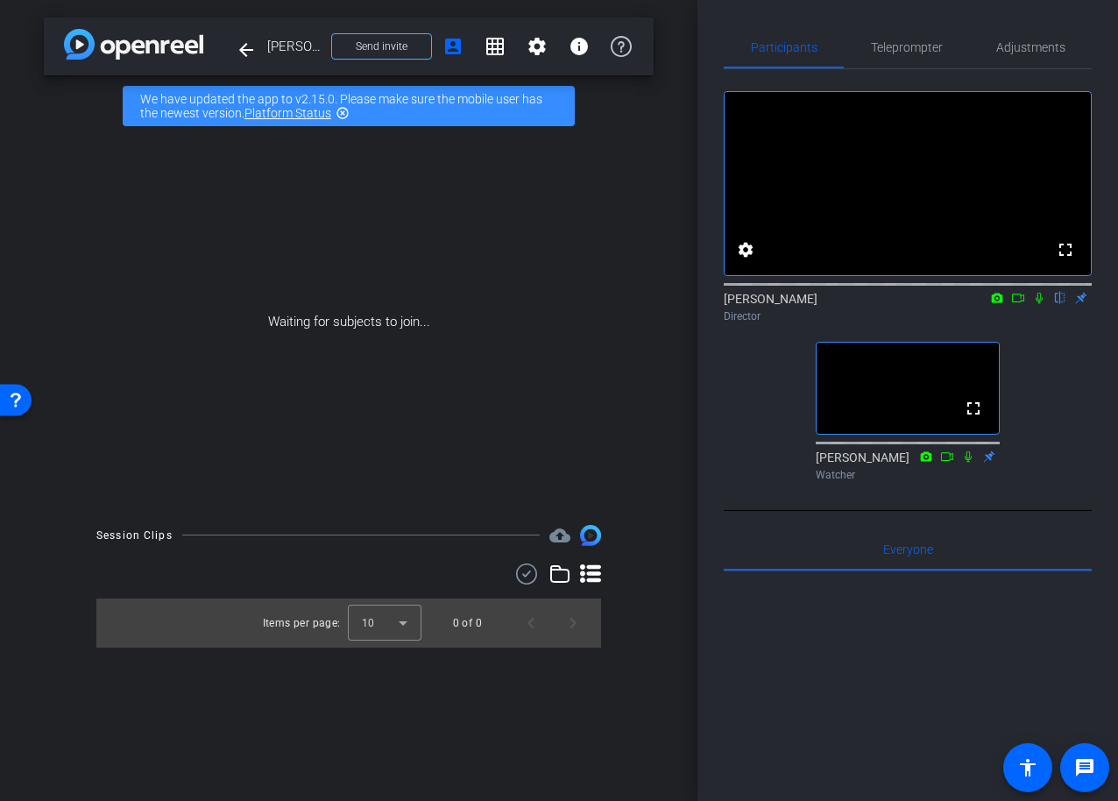
click at [1020, 465] on div "fullscreen settings [PERSON_NAME] flip Director fullscreen [PERSON_NAME] Watcher" at bounding box center [908, 278] width 368 height 419
